Goal: Check status

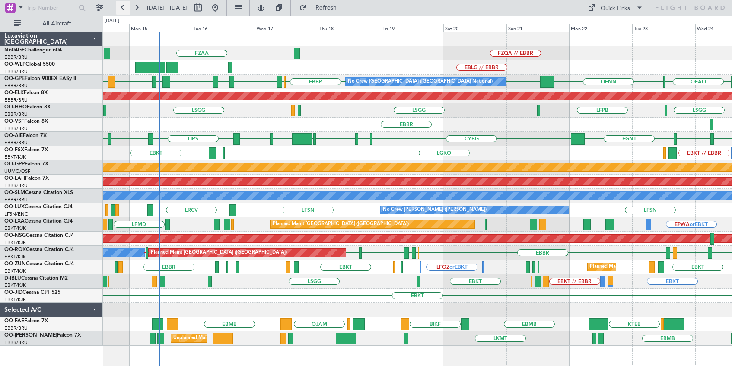
click at [125, 8] on button at bounding box center [123, 8] width 14 height 14
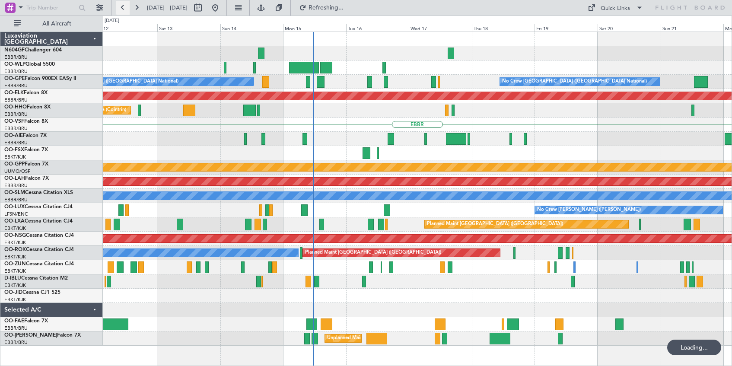
click at [125, 8] on button at bounding box center [123, 8] width 14 height 14
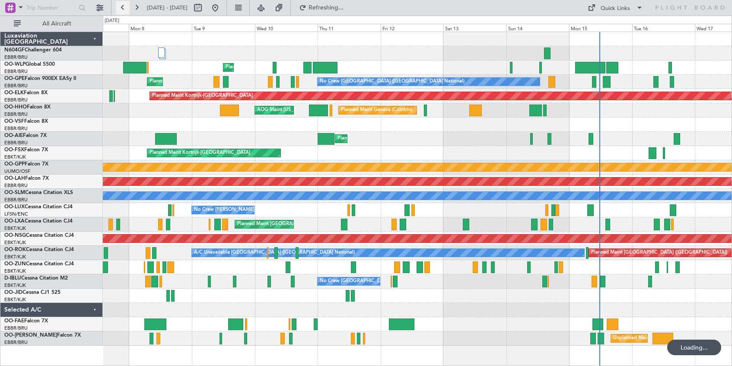
click at [125, 8] on button at bounding box center [123, 8] width 14 height 14
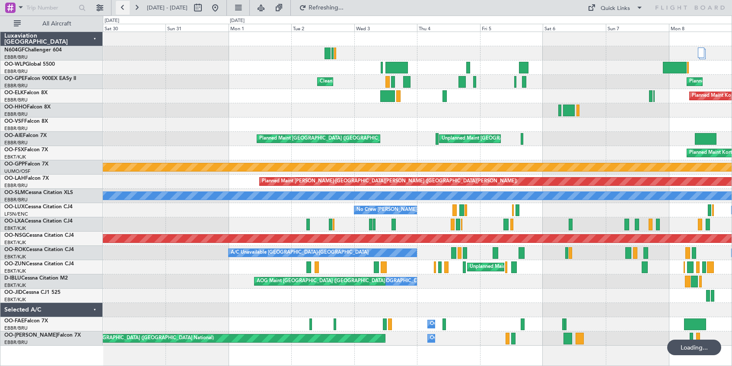
click at [125, 8] on button at bounding box center [123, 8] width 14 height 14
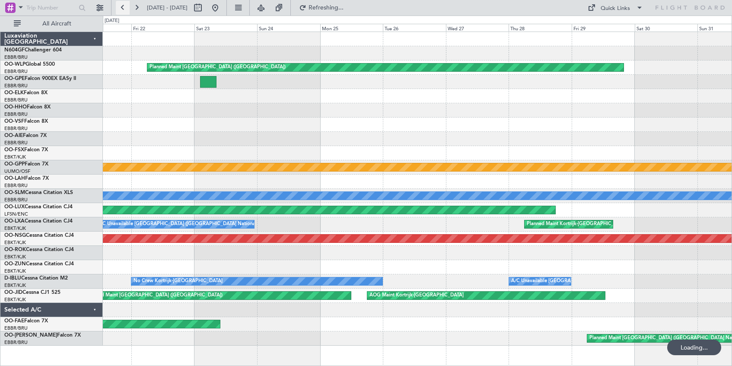
click at [125, 8] on button at bounding box center [123, 8] width 14 height 14
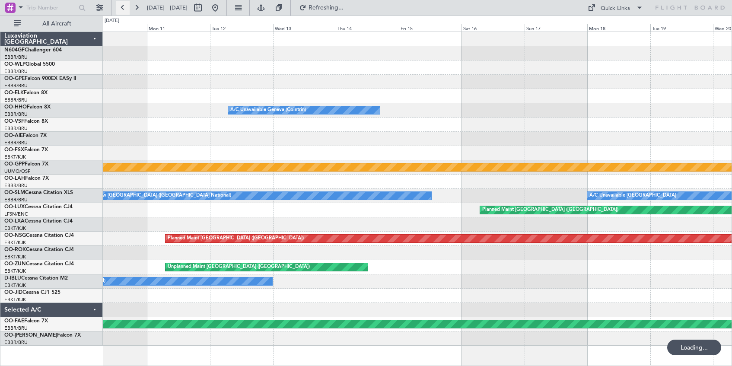
click at [125, 8] on button at bounding box center [123, 8] width 14 height 14
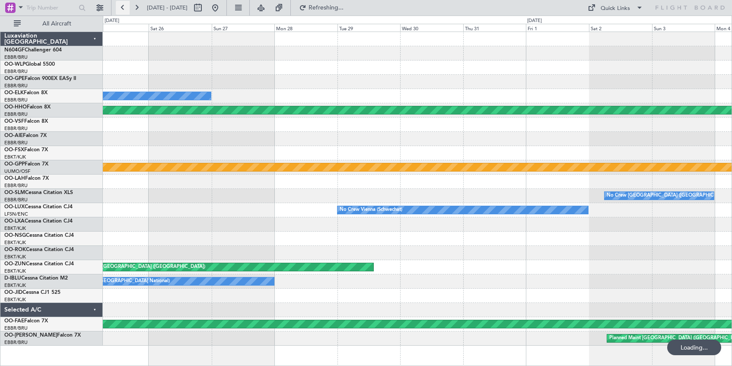
click at [125, 8] on button at bounding box center [123, 8] width 14 height 14
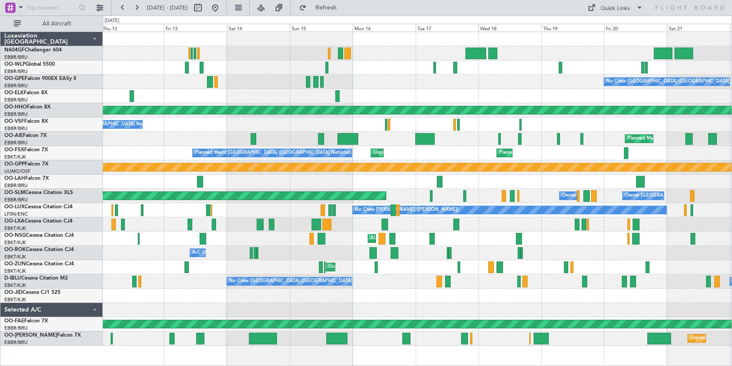
click at [414, 92] on div "No Crew [GEOGRAPHIC_DATA] ([GEOGRAPHIC_DATA] National) Planned Maint [GEOGRAPHI…" at bounding box center [417, 189] width 629 height 314
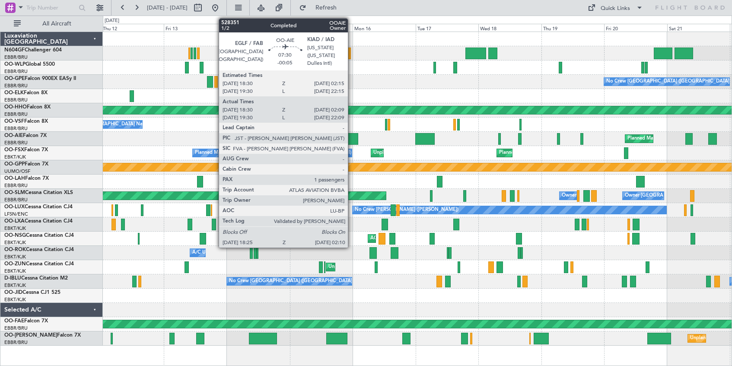
click at [352, 140] on div at bounding box center [347, 139] width 21 height 12
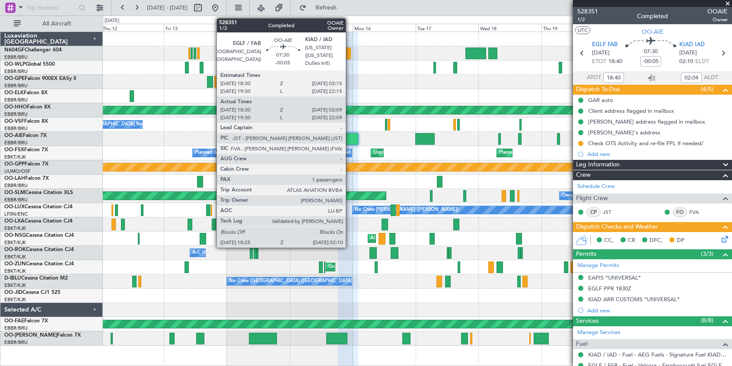
click at [350, 138] on div at bounding box center [347, 139] width 21 height 12
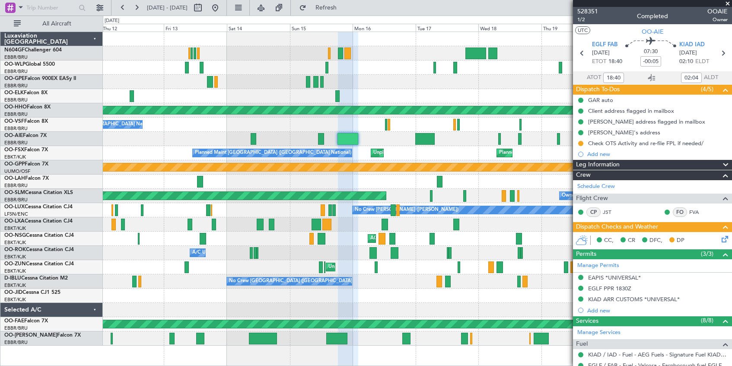
click at [728, 3] on span at bounding box center [727, 4] width 9 height 8
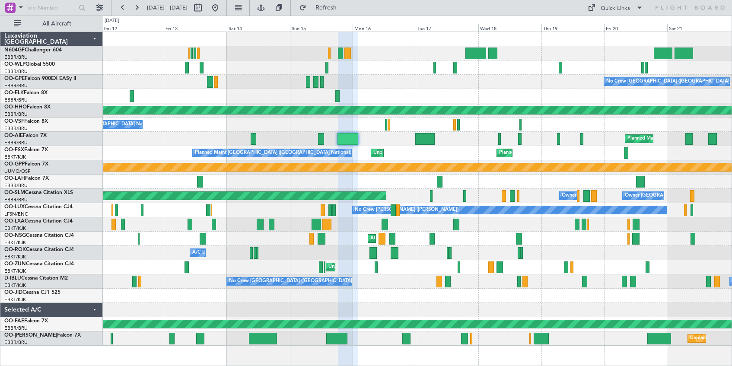
type input "0"
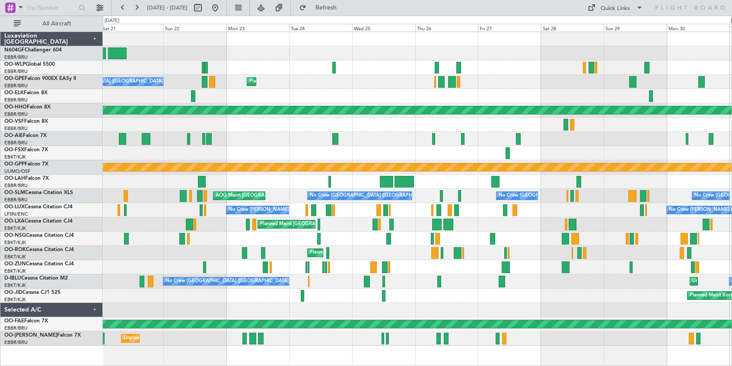
click at [0, 61] on html "[DATE] - [DATE] Refresh Quick Links All Aircraft No Crew [GEOGRAPHIC_DATA] (Bru…" at bounding box center [366, 183] width 732 height 366
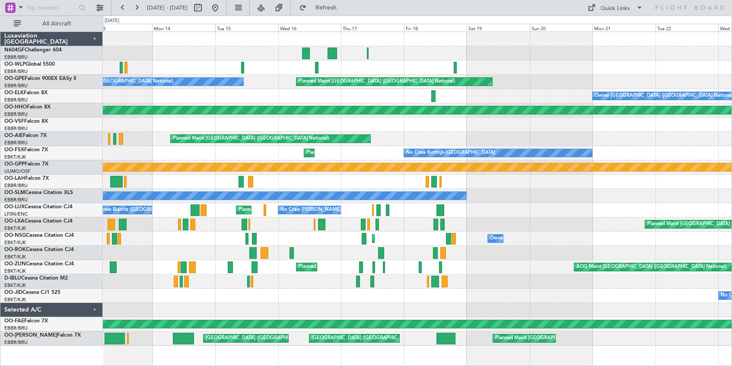
click at [108, 51] on div "Planned Maint Liege No Crew [GEOGRAPHIC_DATA] (Brussels National) Planned Maint…" at bounding box center [417, 189] width 629 height 314
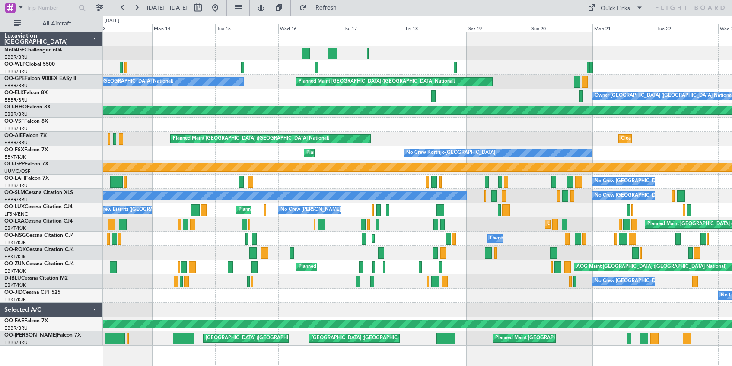
click at [370, 329] on div "Planned Maint Kortrijk-[GEOGRAPHIC_DATA]" at bounding box center [417, 324] width 629 height 14
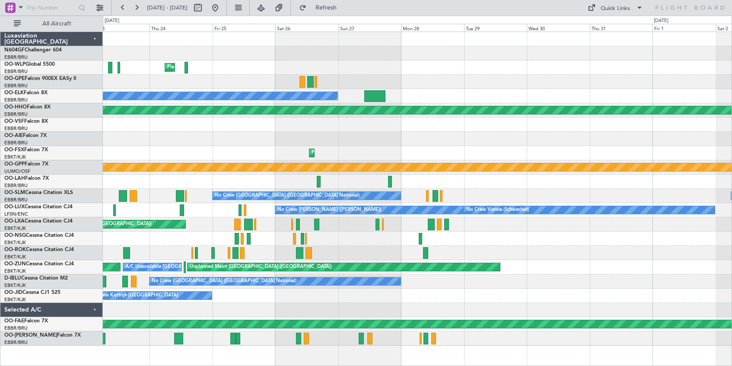
click at [56, 54] on div "Planned Maint Milan (Linate) Owner [GEOGRAPHIC_DATA] (Brussels National) Planne…" at bounding box center [366, 191] width 732 height 350
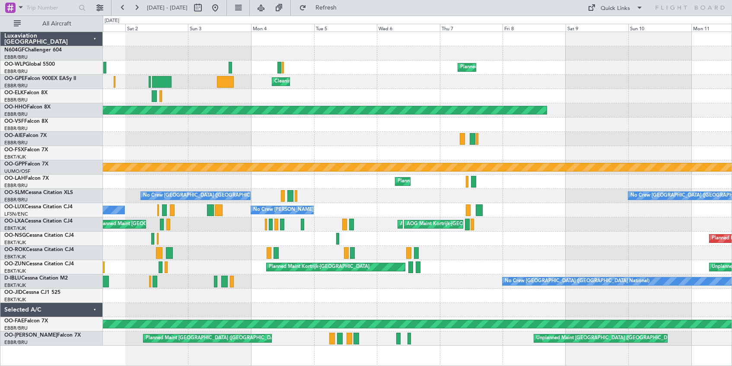
click at [84, 56] on div "Planned Maint Milan (Linate) Cleaning [GEOGRAPHIC_DATA] ([GEOGRAPHIC_DATA]) Pla…" at bounding box center [366, 191] width 732 height 350
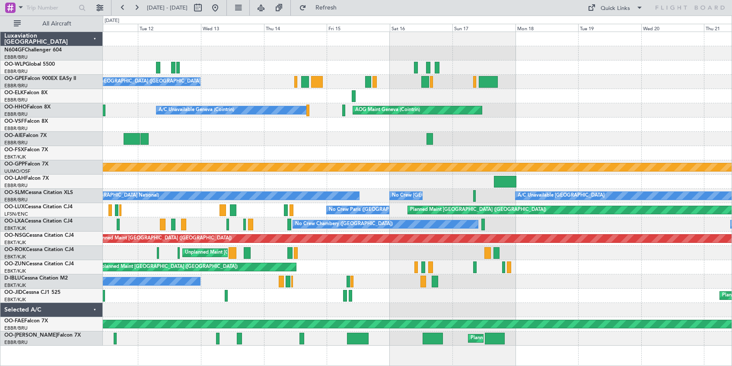
click at [43, 43] on div "Planned Maint [GEOGRAPHIC_DATA] ([GEOGRAPHIC_DATA]) No Crew [GEOGRAPHIC_DATA] (…" at bounding box center [366, 191] width 732 height 350
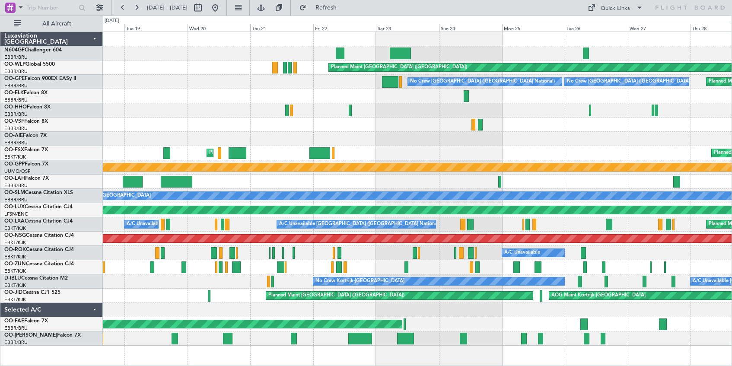
click at [180, 71] on div "Planned Maint [GEOGRAPHIC_DATA] ([GEOGRAPHIC_DATA])" at bounding box center [417, 67] width 629 height 14
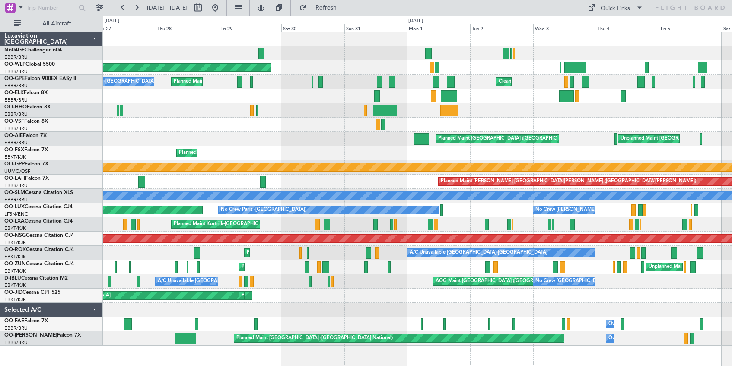
click at [80, 122] on div "Planned Maint [GEOGRAPHIC_DATA] ([GEOGRAPHIC_DATA]) Planned Maint [GEOGRAPHIC_D…" at bounding box center [366, 191] width 732 height 350
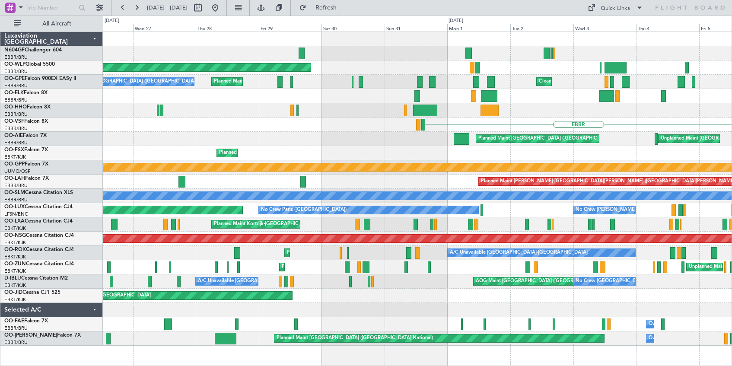
click at [559, 67] on div "Planned Maint [GEOGRAPHIC_DATA] ([GEOGRAPHIC_DATA])" at bounding box center [417, 67] width 629 height 14
click at [727, 42] on div at bounding box center [417, 39] width 629 height 14
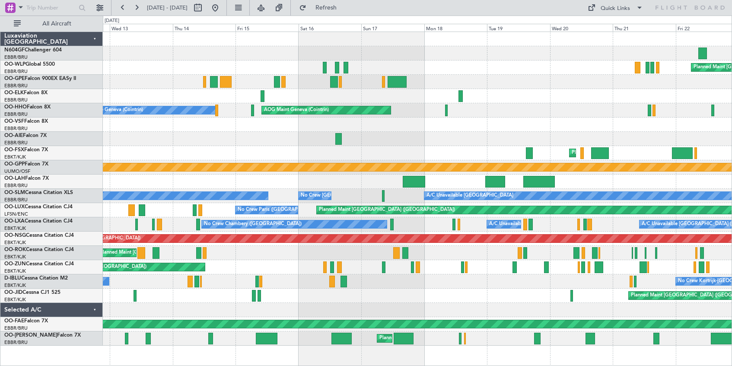
click at [554, 69] on div "Planned Maint [GEOGRAPHIC_DATA] ([GEOGRAPHIC_DATA])" at bounding box center [417, 67] width 629 height 14
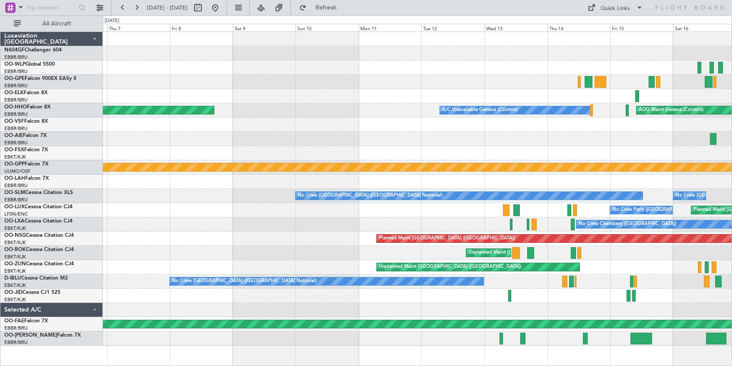
click at [524, 62] on div at bounding box center [417, 67] width 629 height 14
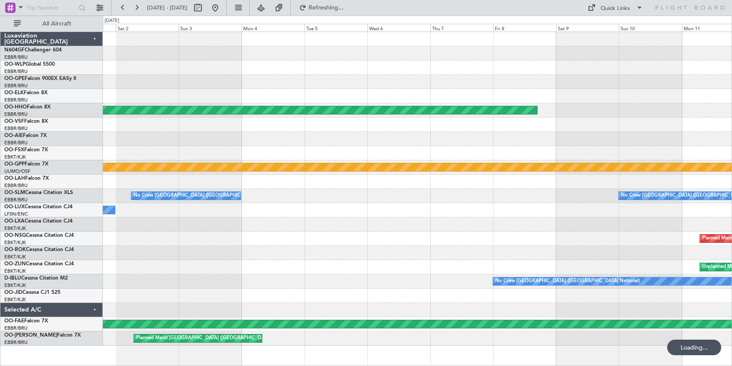
click at [535, 70] on div at bounding box center [417, 67] width 629 height 14
